Goal: Connect with others: Connect with others

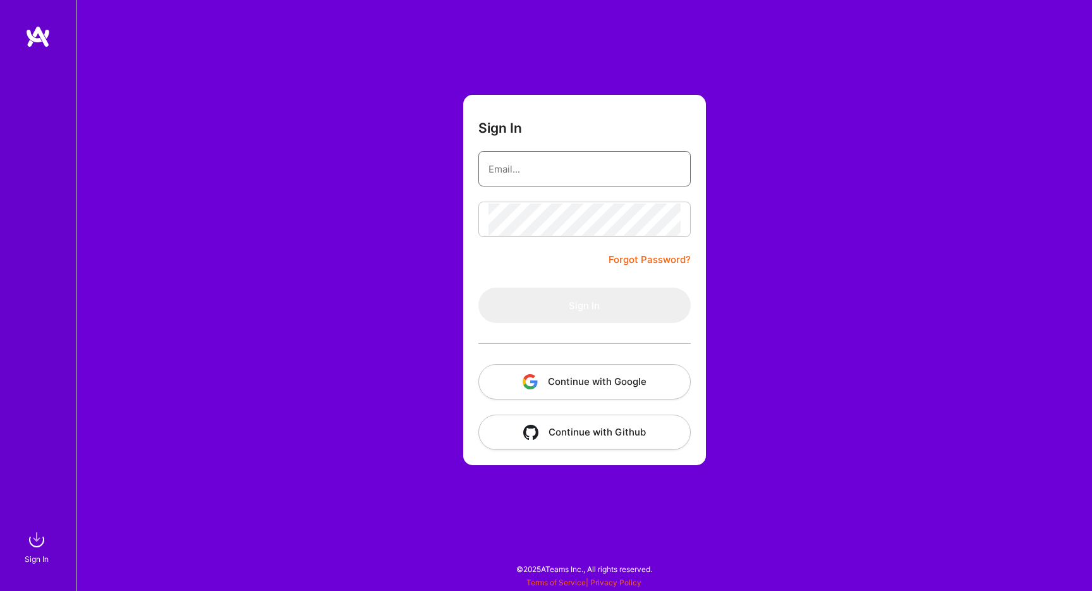
click at [541, 164] on input "email" at bounding box center [584, 169] width 192 height 32
click at [896, 179] on div "Sign In Forgot Password? Sign In Continue with Google Continue with Github" at bounding box center [584, 295] width 1016 height 591
click at [635, 390] on button "Continue with Google" at bounding box center [584, 381] width 212 height 35
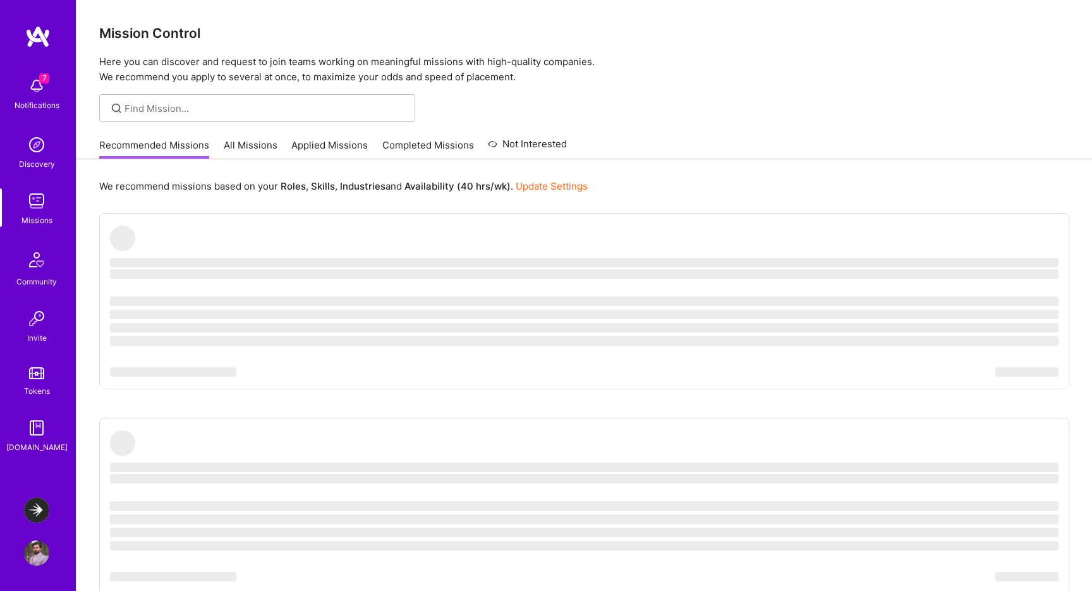
click at [37, 93] on img at bounding box center [36, 85] width 25 height 25
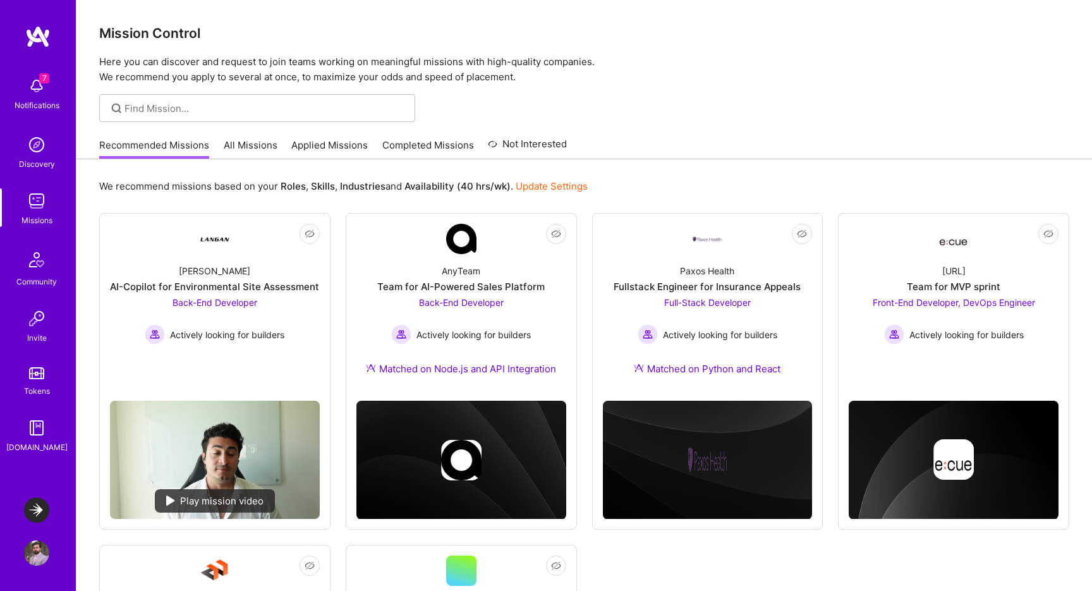
scroll to position [132, 0]
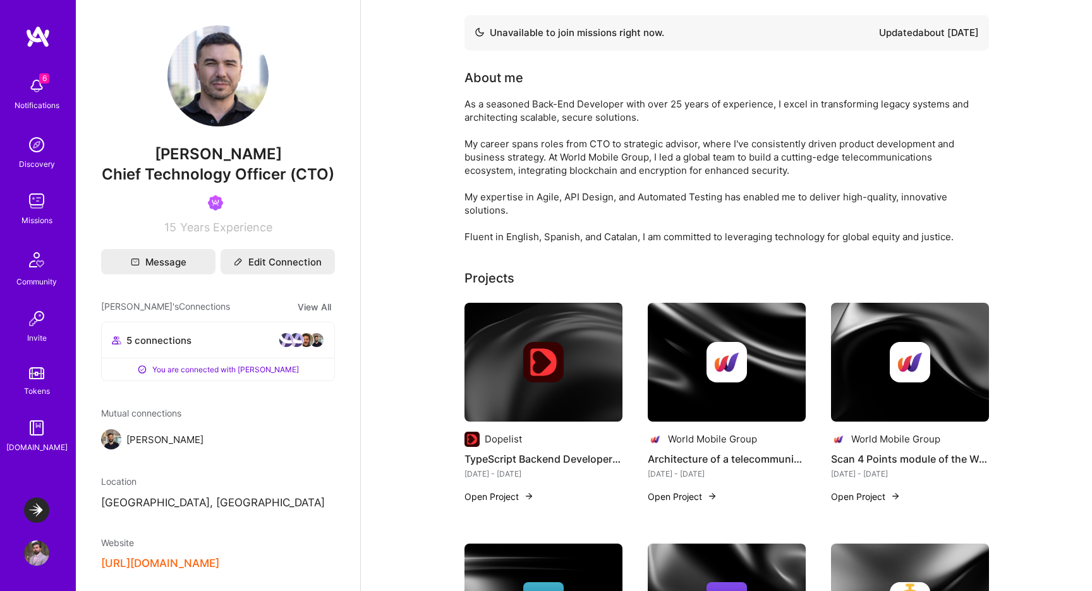
click at [573, 204] on div "As a seasoned Back-End Developer with over 25 years of experience, I excel in t…" at bounding box center [716, 170] width 505 height 146
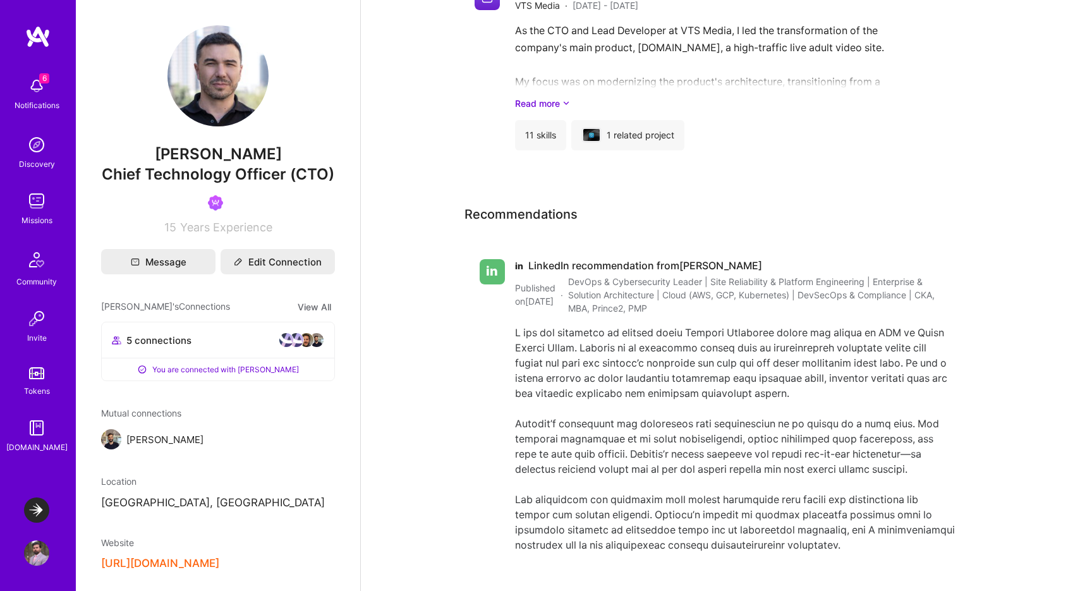
scroll to position [2464, 0]
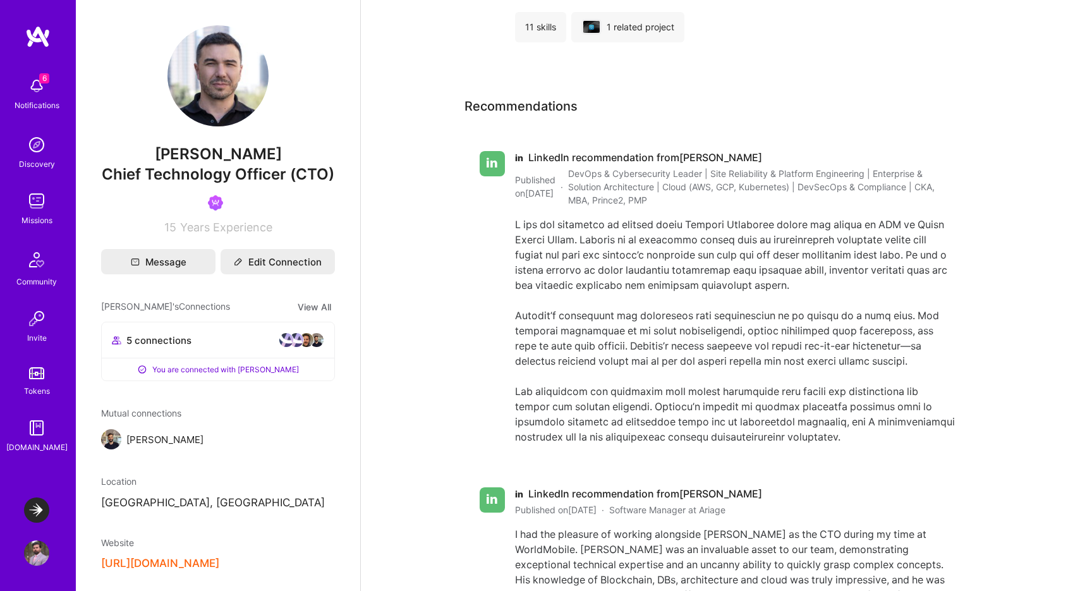
click at [517, 159] on span "in" at bounding box center [519, 157] width 8 height 13
click at [704, 325] on div at bounding box center [735, 330] width 440 height 227
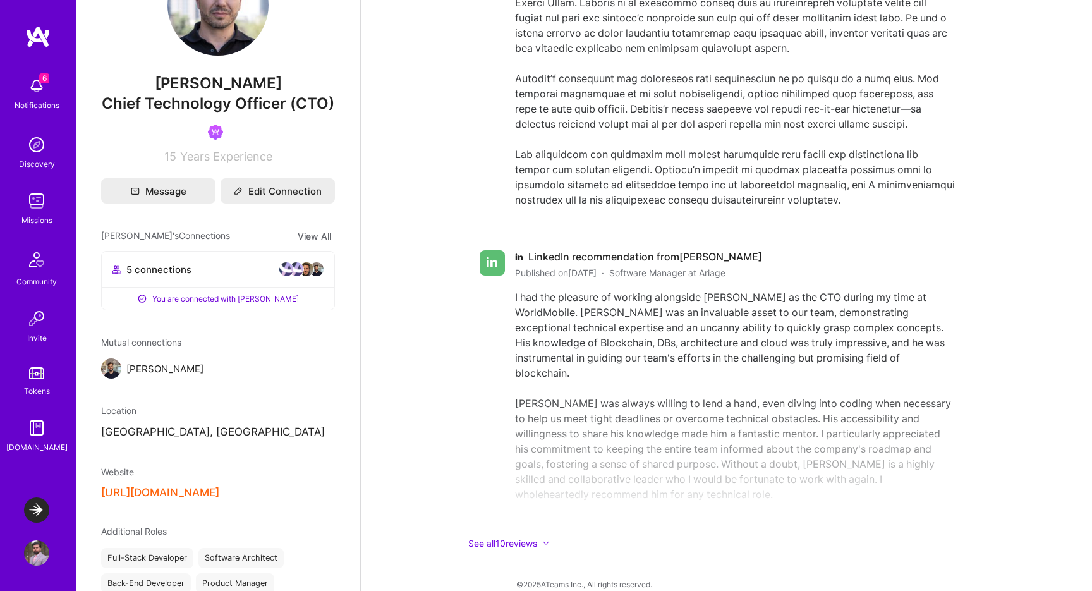
scroll to position [124, 0]
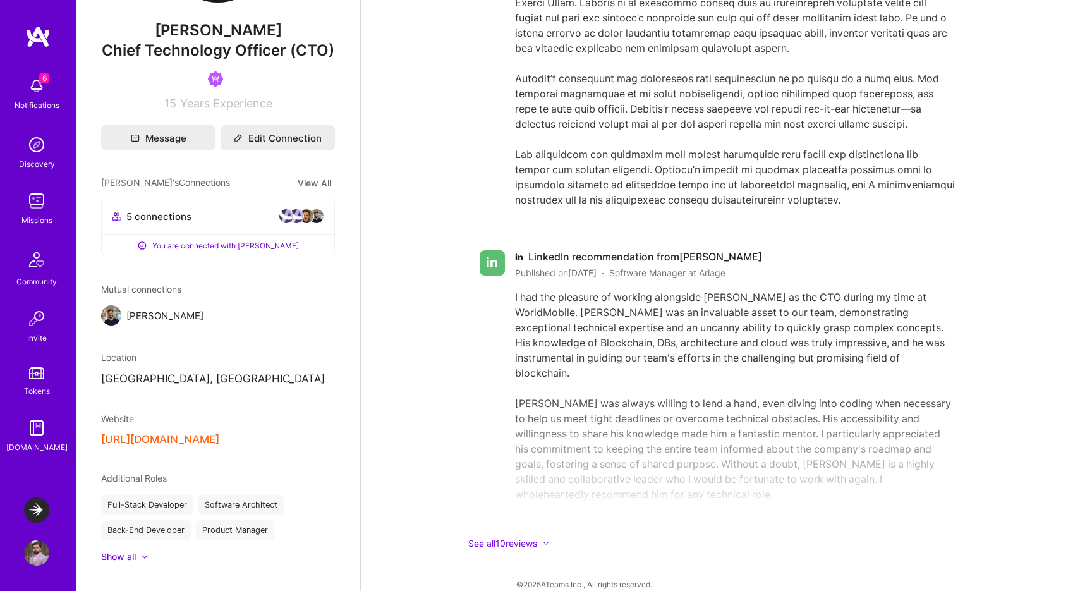
click at [217, 439] on button "[URL][DOMAIN_NAME]" at bounding box center [160, 439] width 118 height 13
